Goal: Transaction & Acquisition: Purchase product/service

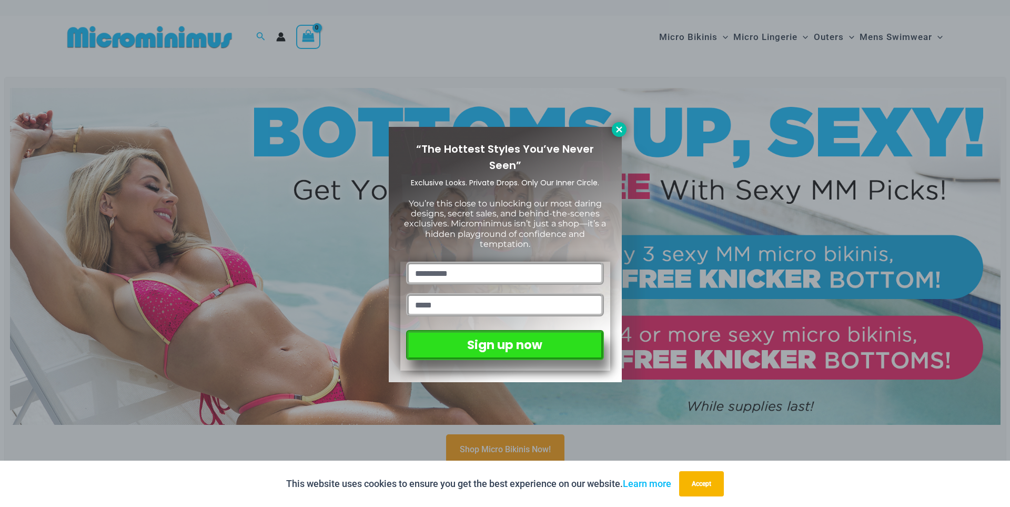
click at [618, 129] on icon at bounding box center [619, 129] width 9 height 9
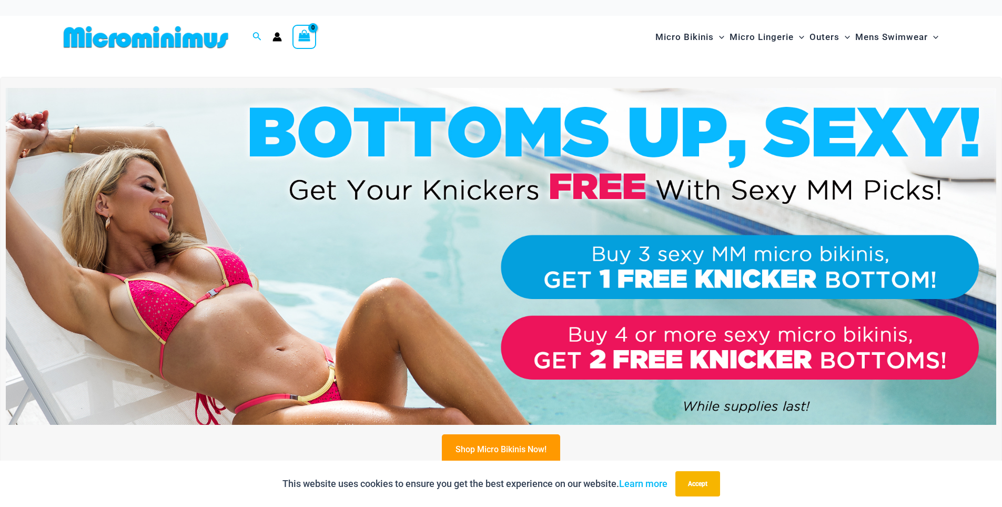
click at [255, 283] on img at bounding box center [501, 256] width 991 height 337
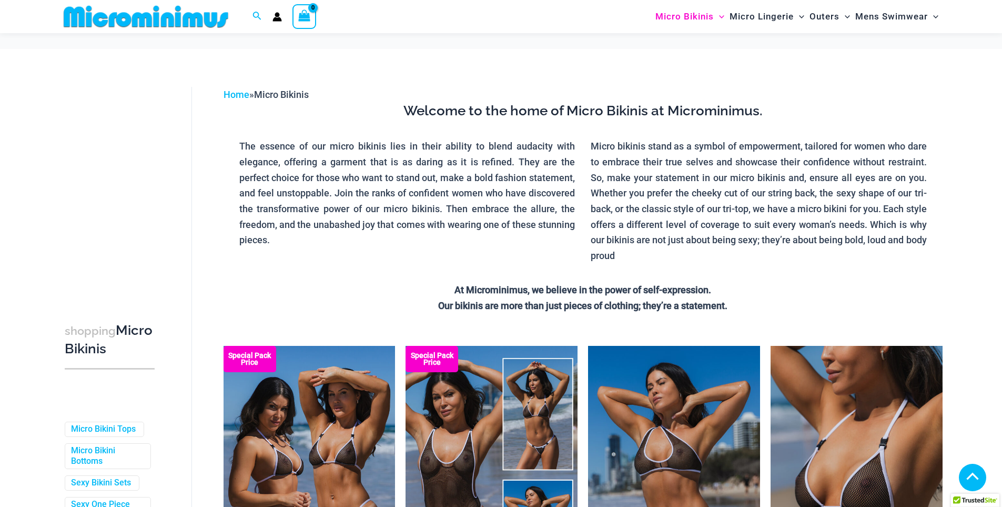
scroll to position [464, 0]
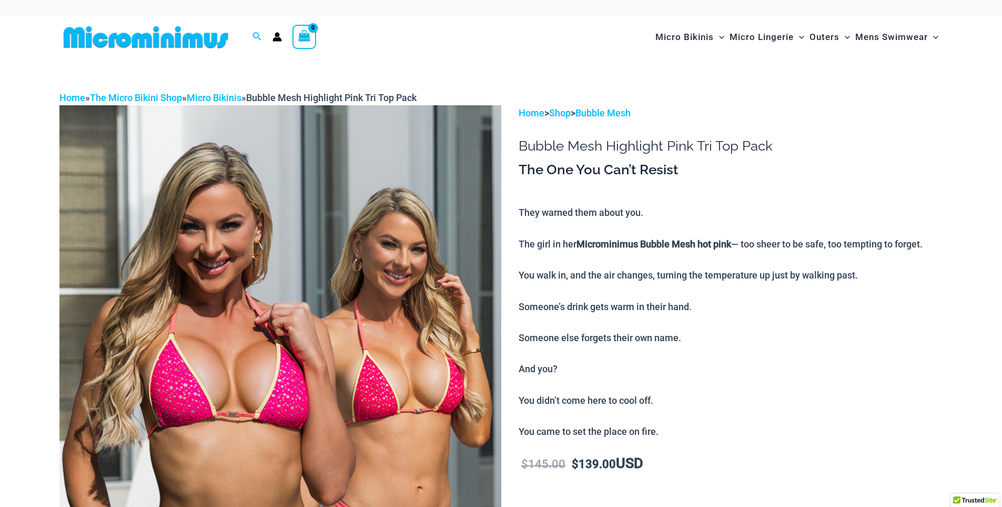
scroll to position [411, 0]
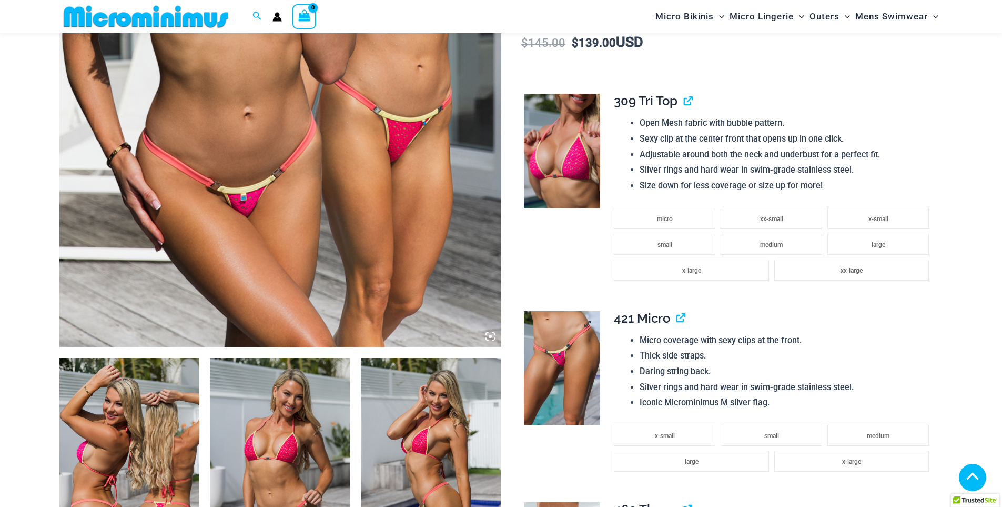
click at [575, 354] on img at bounding box center [562, 368] width 76 height 115
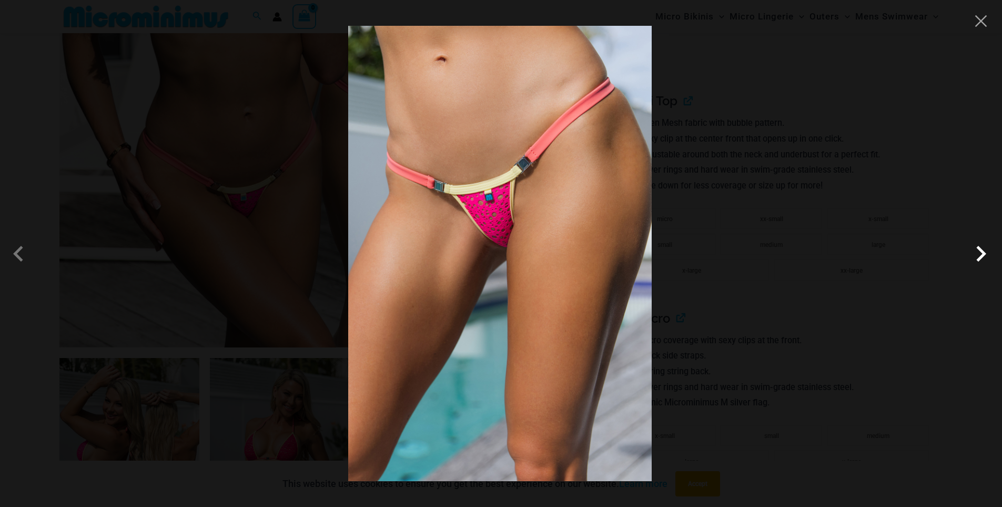
click at [983, 255] on span at bounding box center [982, 254] width 32 height 32
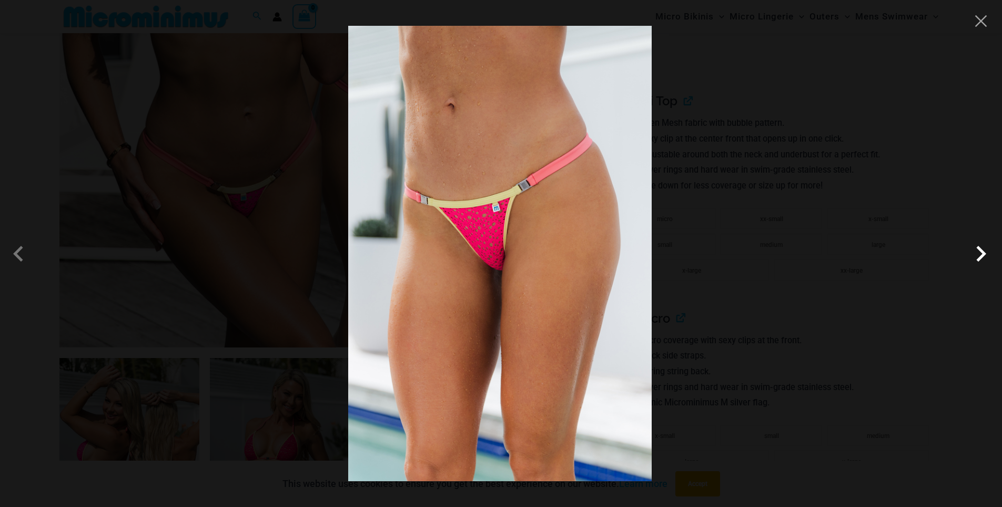
click at [983, 255] on span at bounding box center [982, 254] width 32 height 32
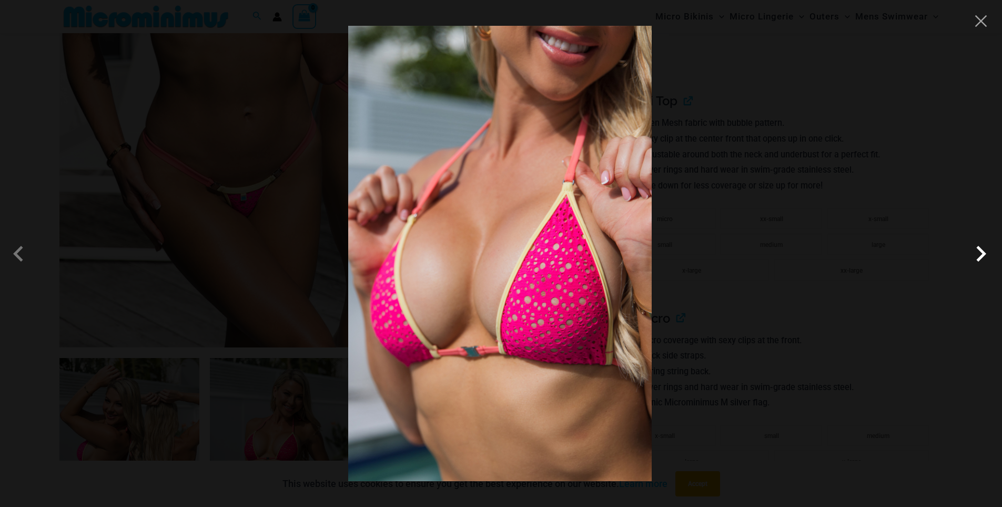
click at [983, 255] on span at bounding box center [982, 254] width 32 height 32
